Goal: Navigation & Orientation: Find specific page/section

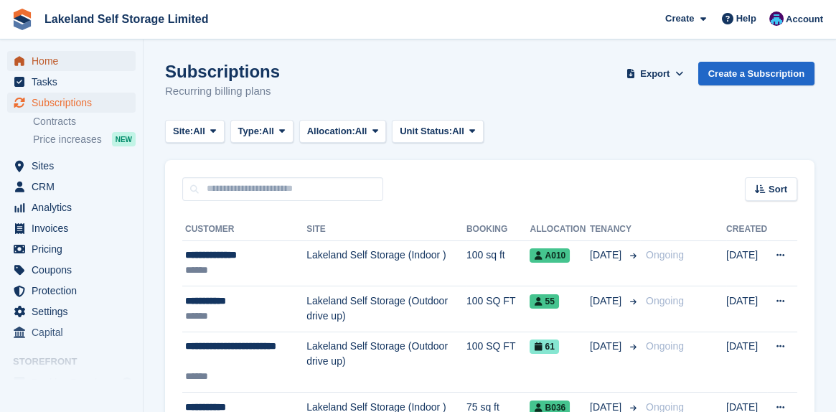
click at [62, 62] on span "Home" at bounding box center [75, 61] width 86 height 20
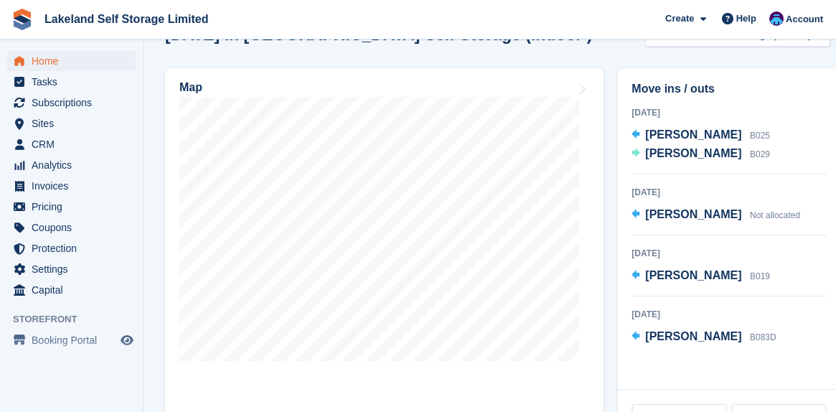
scroll to position [502, 0]
